Goal: Task Accomplishment & Management: Use online tool/utility

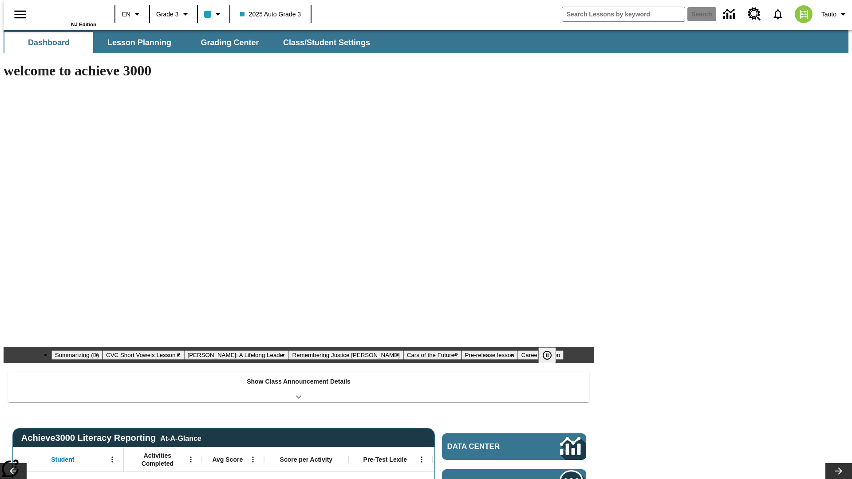
type input "-1"
click at [226, 43] on span "Grading Center" at bounding box center [230, 43] width 58 height 10
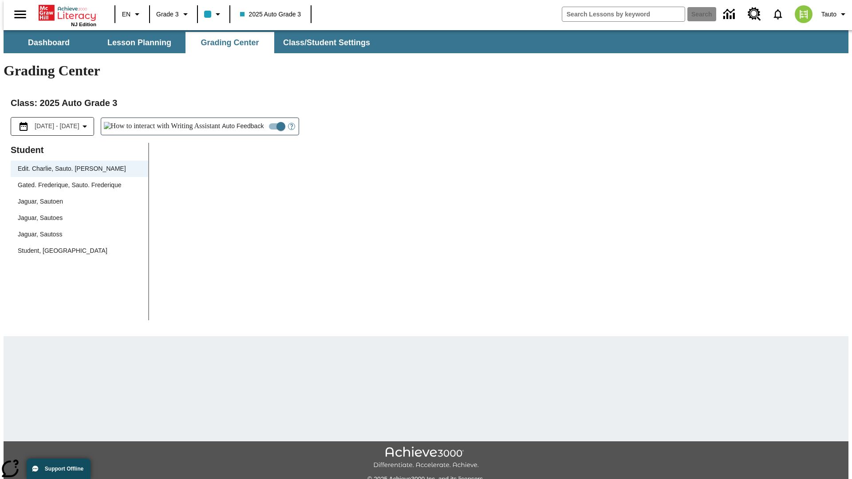
click at [76, 197] on div "Jaguar, Sautoen" at bounding box center [79, 201] width 123 height 9
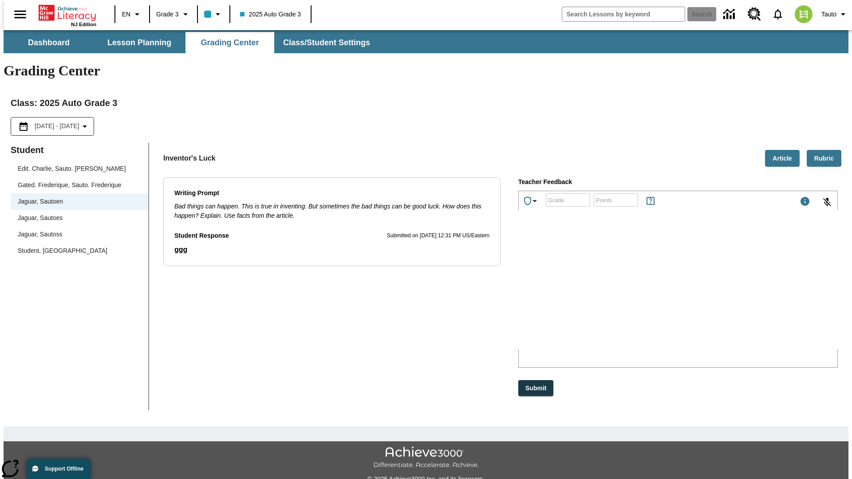
scroll to position [20, 0]
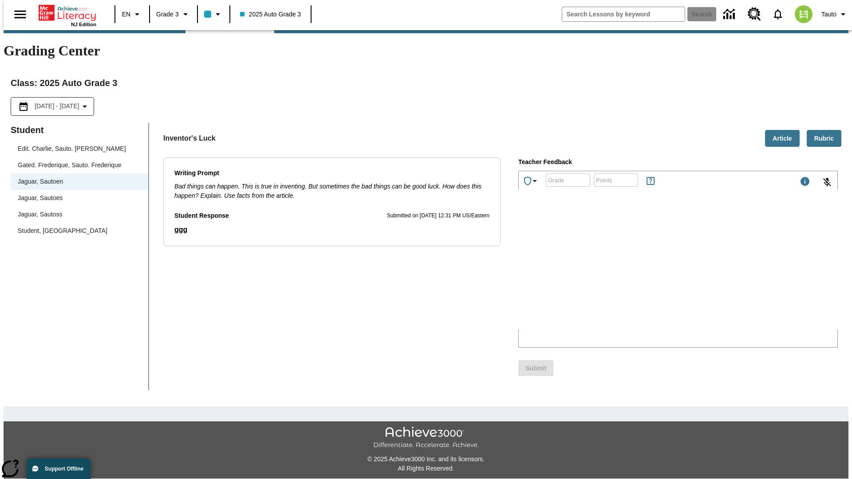
click at [532, 176] on icon "Achievements" at bounding box center [534, 181] width 11 height 11
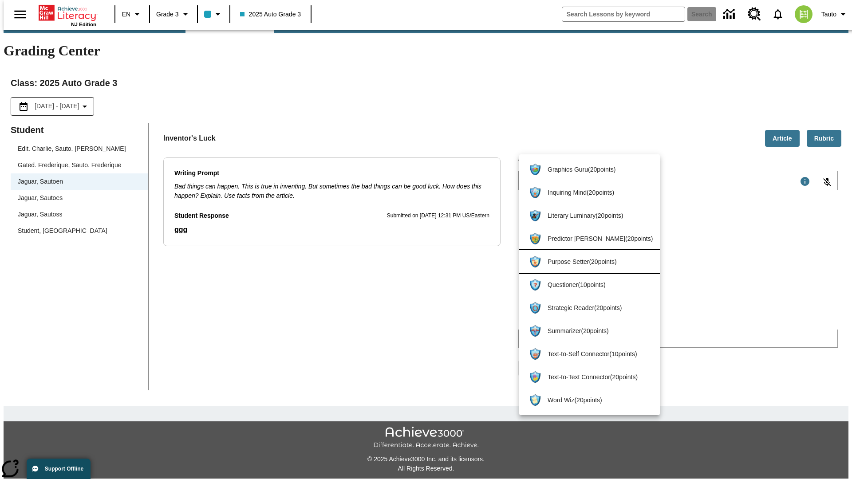
click at [585, 262] on span "Purpose Setter ( 20 points )" at bounding box center [600, 261] width 105 height 9
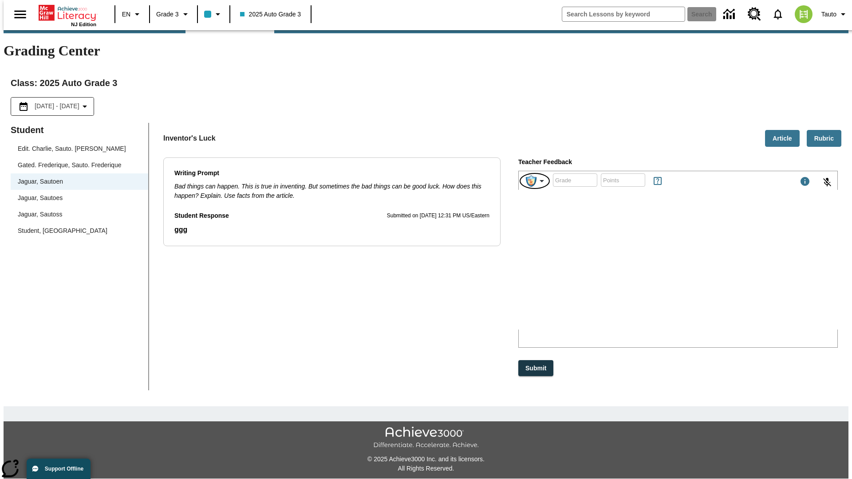
click at [535, 175] on img "Purpose Setter" at bounding box center [531, 181] width 11 height 12
click at [536, 360] on button "Submit" at bounding box center [535, 368] width 35 height 16
